Goal: Communication & Community: Answer question/provide support

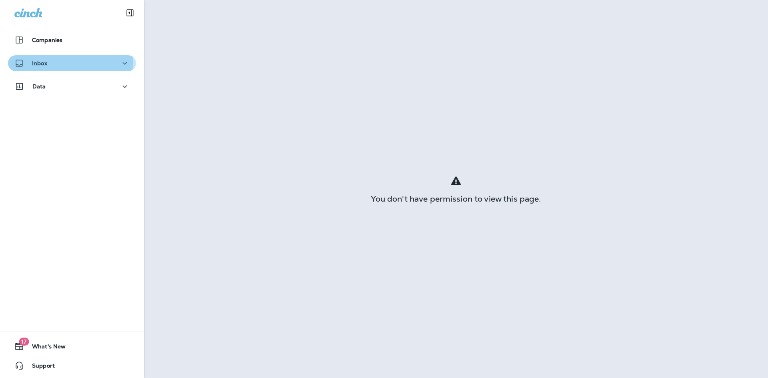
click at [52, 62] on div "Inbox" at bounding box center [71, 63] width 115 height 10
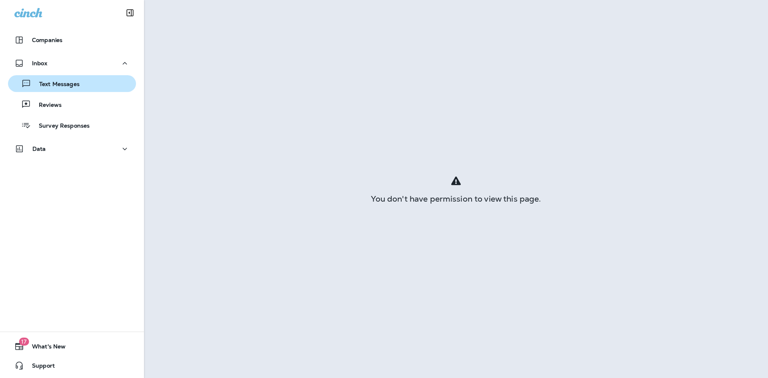
click at [59, 81] on p "Text Messages" at bounding box center [55, 85] width 48 height 8
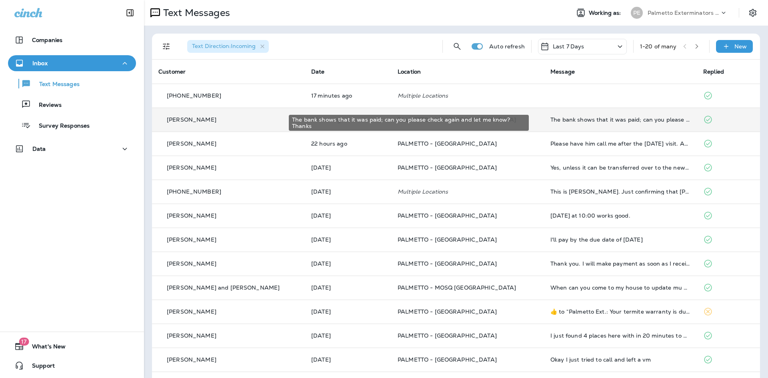
click at [608, 120] on div "The bank shows that it was paid; can you please check again and let me know? Th…" at bounding box center [620, 119] width 140 height 6
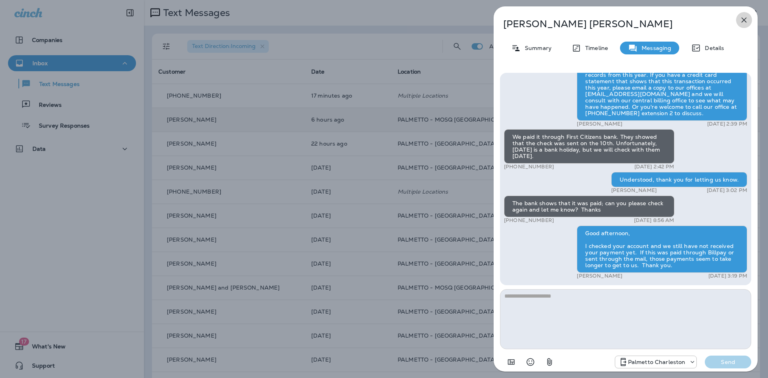
click at [742, 14] on button "button" at bounding box center [744, 20] width 16 height 16
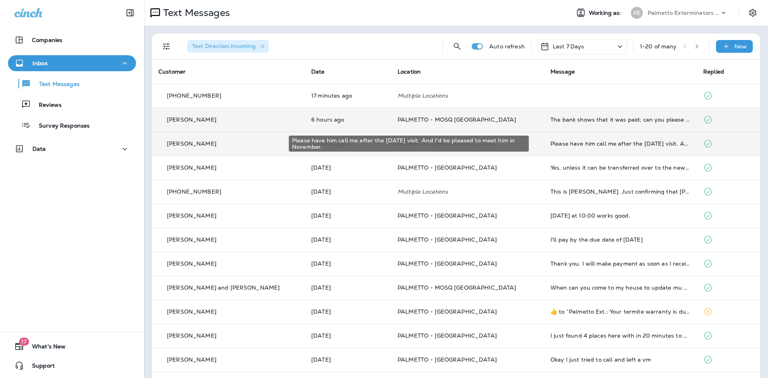
click at [569, 143] on div "Please have him call me after the [DATE] visit. And I'd be pleased to meet him …" at bounding box center [620, 143] width 140 height 6
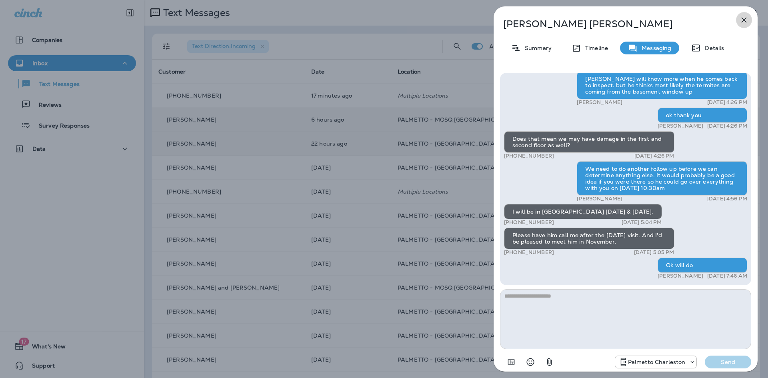
click at [746, 22] on icon "button" at bounding box center [744, 20] width 5 height 5
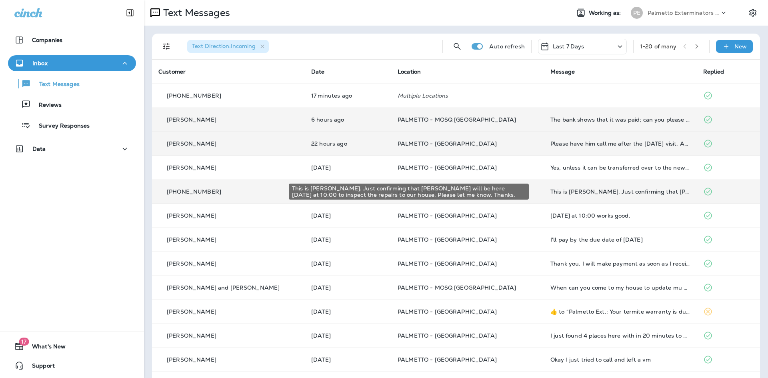
click at [577, 192] on div "This is [PERSON_NAME]. Just confirming that [PERSON_NAME] will be here [DATE] a…" at bounding box center [620, 191] width 140 height 6
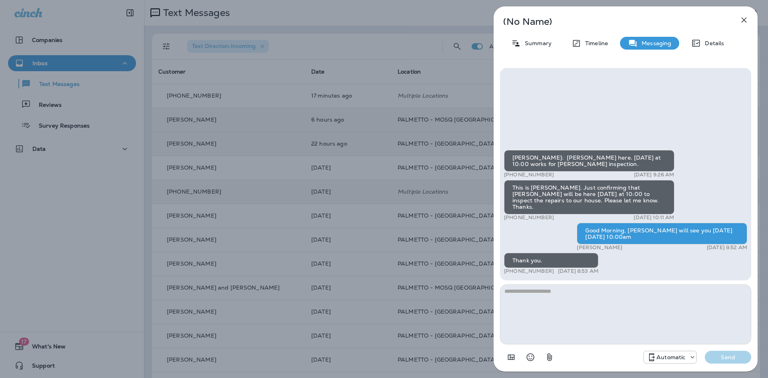
click at [744, 20] on icon "button" at bounding box center [744, 20] width 5 height 5
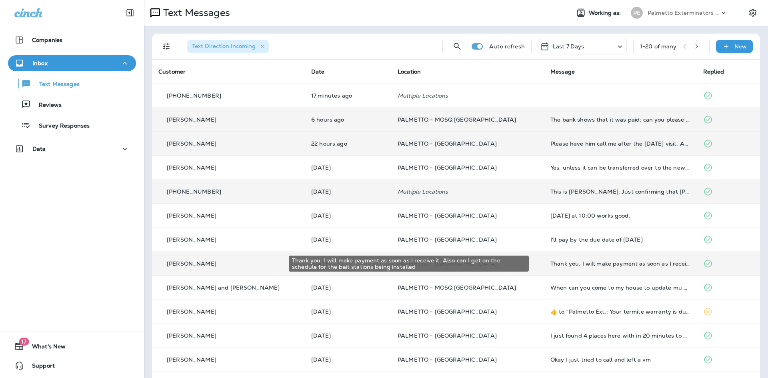
click at [612, 262] on div "Thank you. I will make payment as soon as I receive it. Also can I get on the s…" at bounding box center [620, 263] width 140 height 6
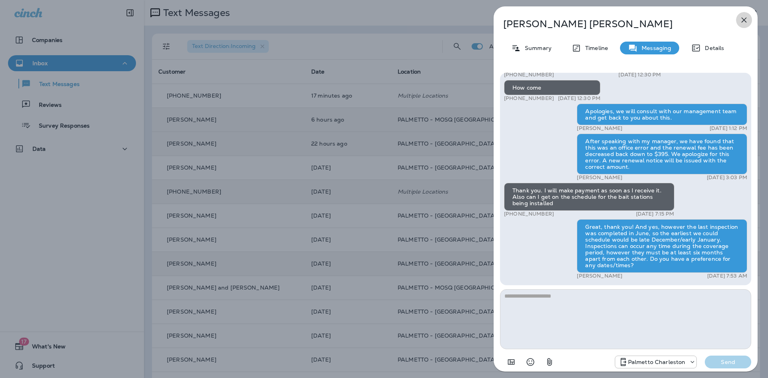
click at [743, 16] on icon "button" at bounding box center [744, 20] width 10 height 10
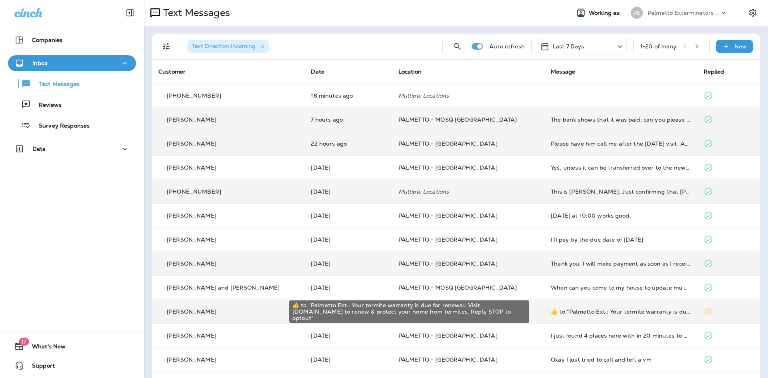
click at [591, 312] on div "​👍​ to “ Palmetto Ext.: Your termite warranty is due for renewal. Visit [DOMAIN…" at bounding box center [621, 311] width 140 height 6
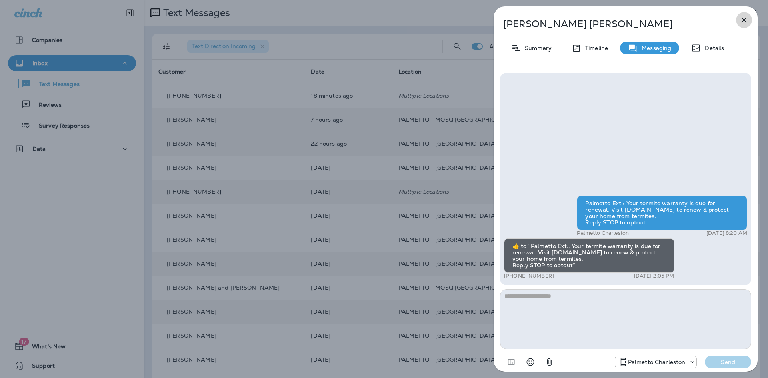
click at [742, 20] on icon "button" at bounding box center [744, 20] width 10 height 10
